Goal: Book appointment/travel/reservation

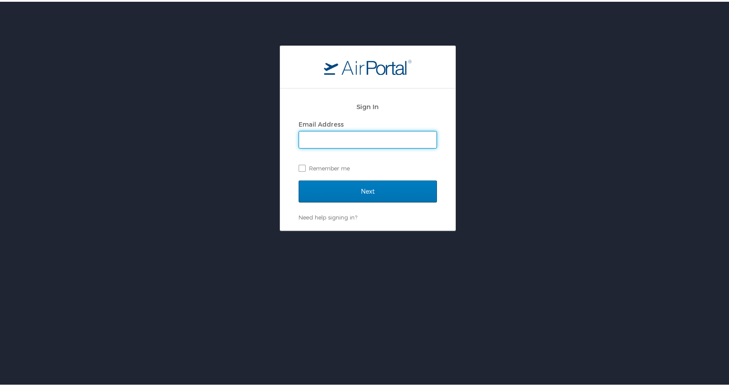
type input "[EMAIL_ADDRESS][DOMAIN_NAME]"
click at [301, 164] on label "Remember me" at bounding box center [368, 166] width 138 height 13
click at [301, 164] on input "Remember me" at bounding box center [302, 166] width 6 height 6
checkbox input "true"
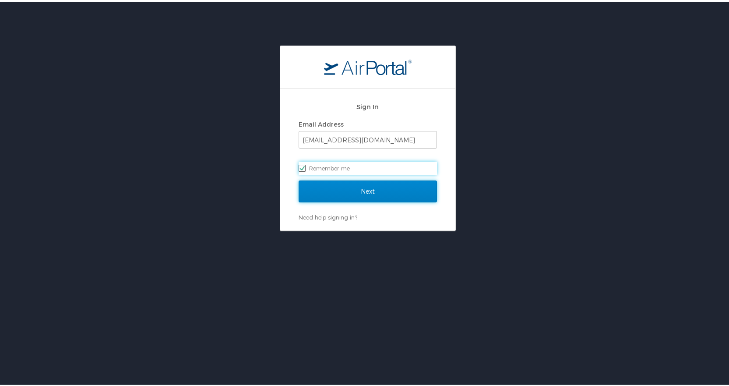
click at [320, 185] on input "Next" at bounding box center [368, 190] width 138 height 22
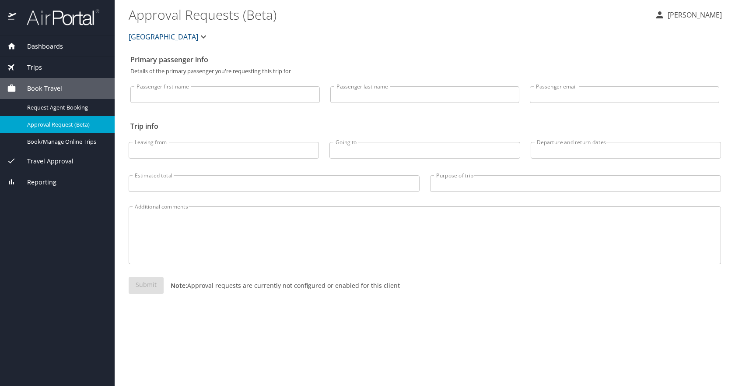
click at [38, 47] on span "Dashboards" at bounding box center [39, 47] width 47 height 10
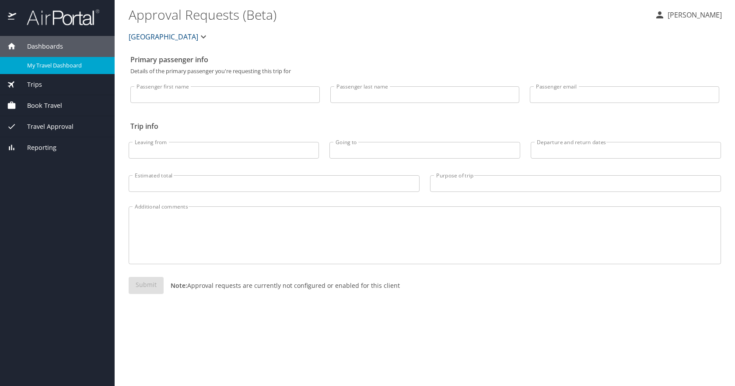
click at [37, 64] on span "My Travel Dashboard" at bounding box center [65, 65] width 77 height 8
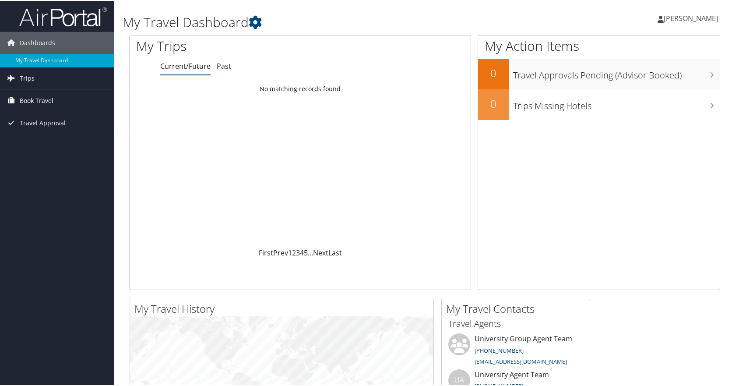
click at [46, 94] on span "Book Travel" at bounding box center [37, 100] width 34 height 22
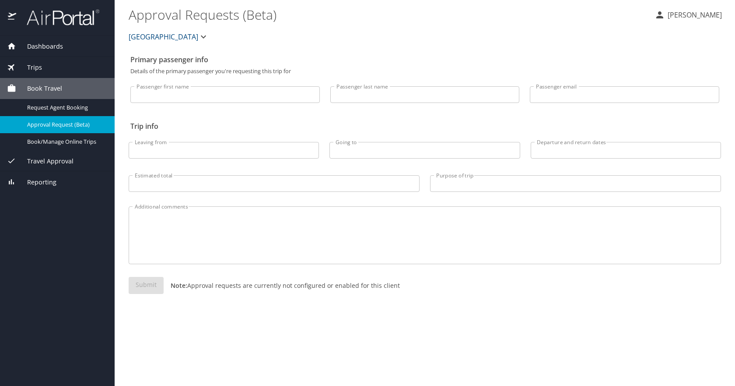
click at [43, 166] on div "Travel Approval" at bounding box center [57, 160] width 115 height 21
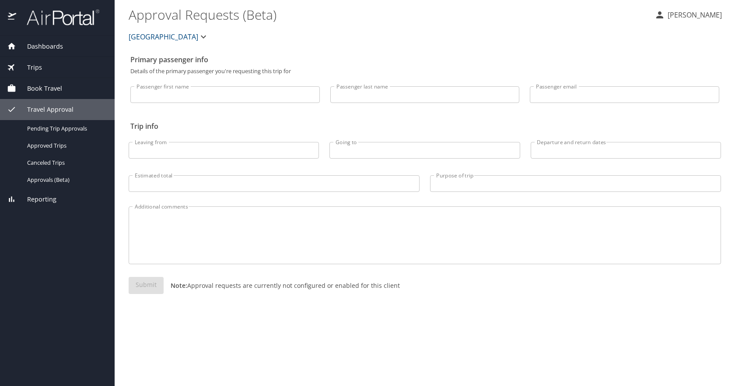
click at [71, 82] on div "Book Travel" at bounding box center [57, 88] width 115 height 21
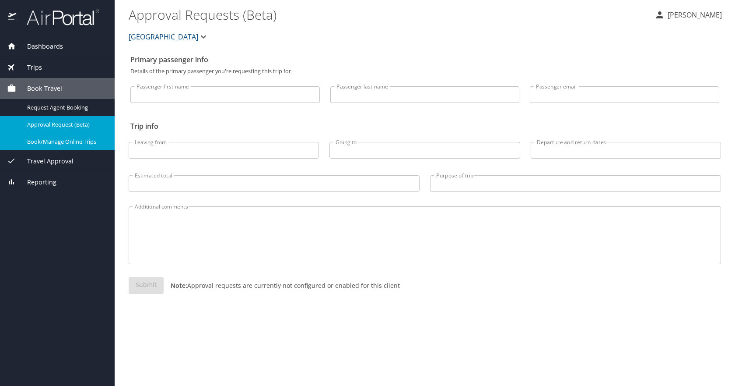
click at [58, 142] on span "Book/Manage Online Trips" at bounding box center [65, 141] width 77 height 8
click at [65, 90] on div "Book Travel" at bounding box center [57, 89] width 101 height 10
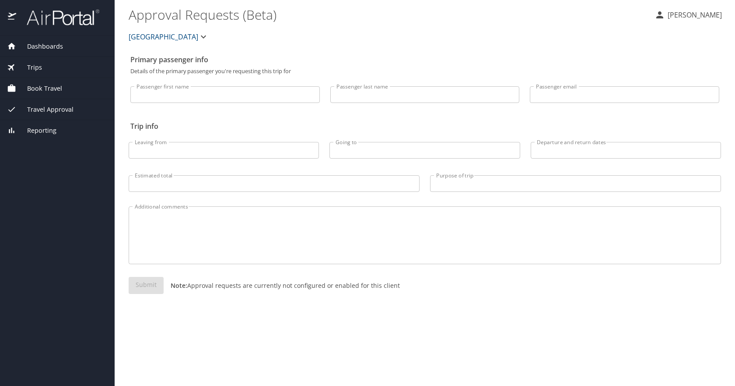
click at [65, 90] on div "Book Travel" at bounding box center [57, 89] width 101 height 10
